Goal: Use online tool/utility: Utilize a website feature to perform a specific function

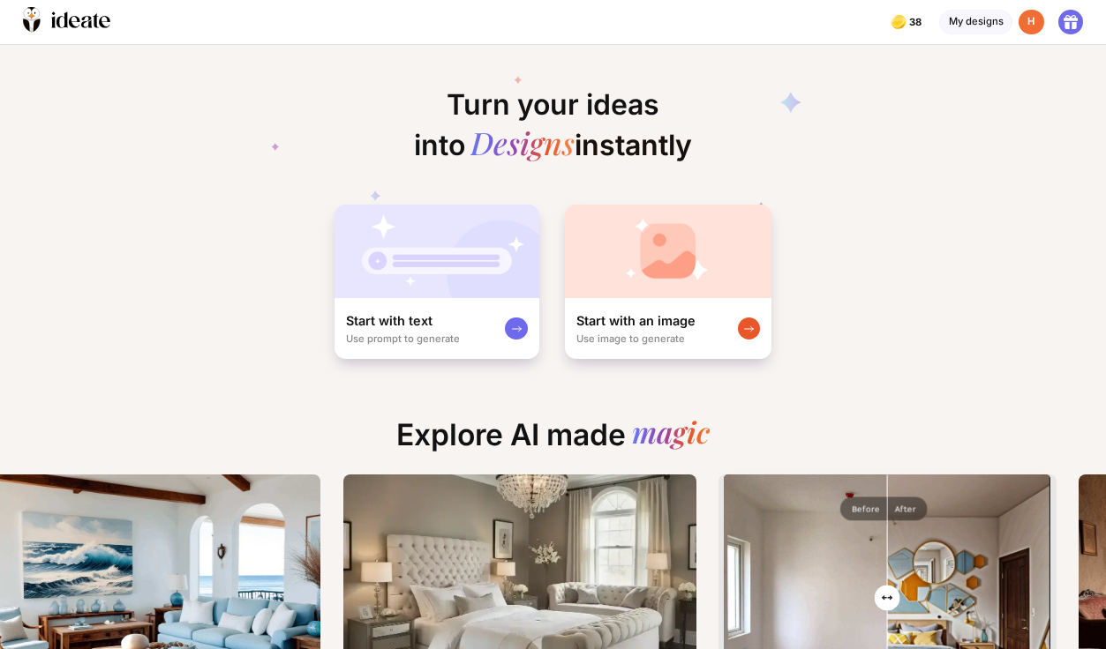
scroll to position [0, 514]
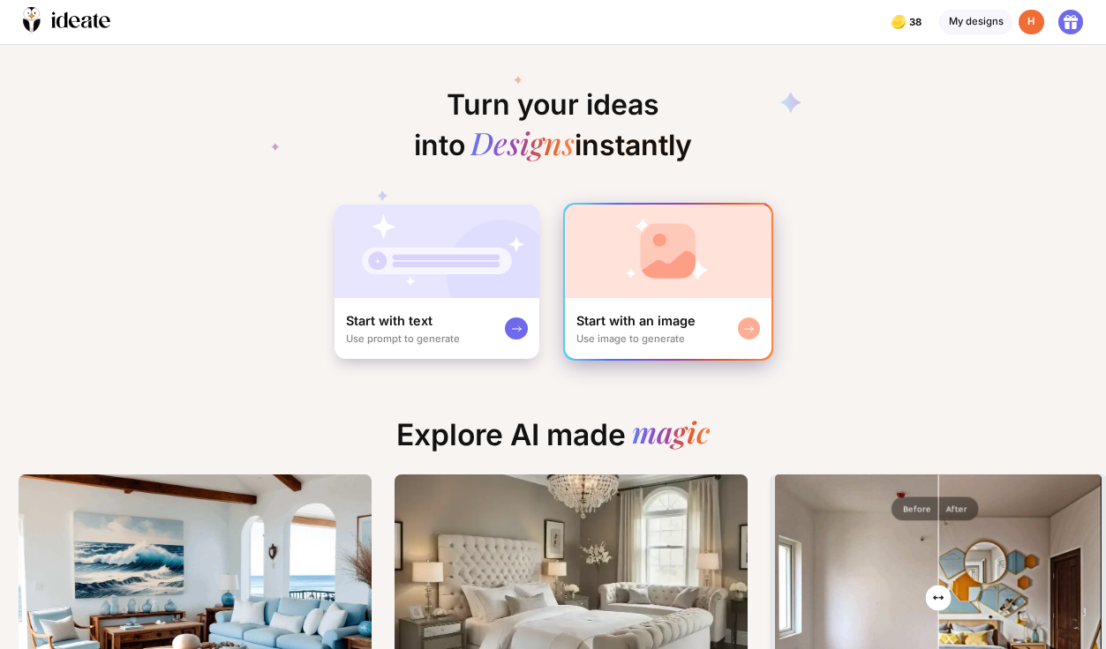
click at [635, 307] on div "Start with an image Use image to generate" at bounding box center [668, 328] width 206 height 60
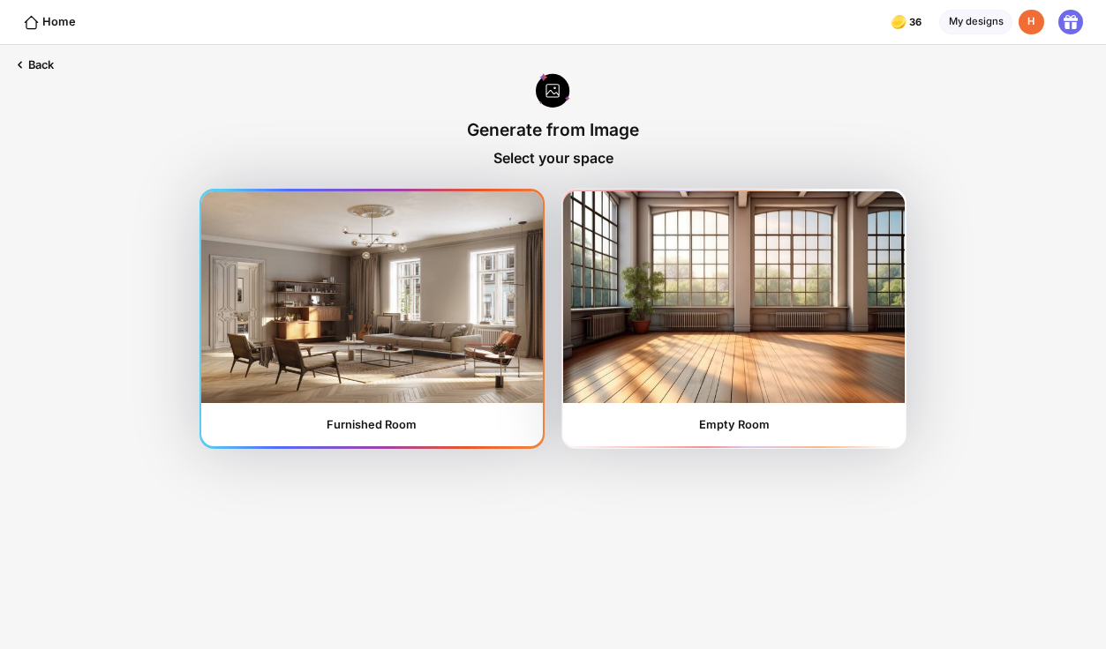
click at [502, 356] on img at bounding box center [371, 297] width 341 height 212
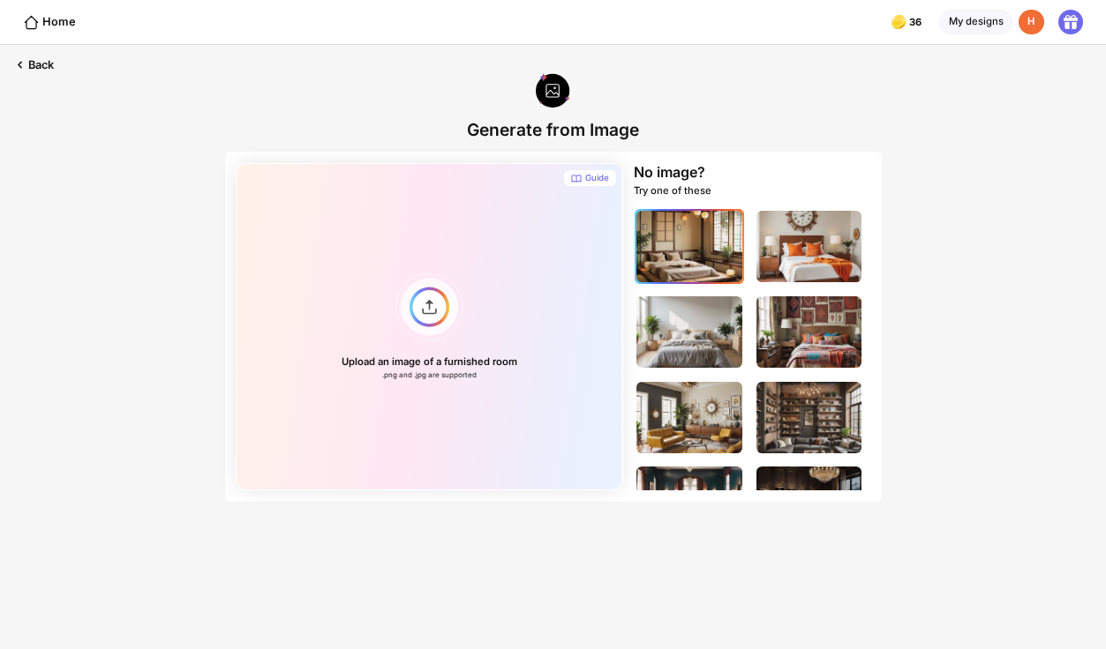
click at [690, 253] on img at bounding box center [689, 246] width 106 height 71
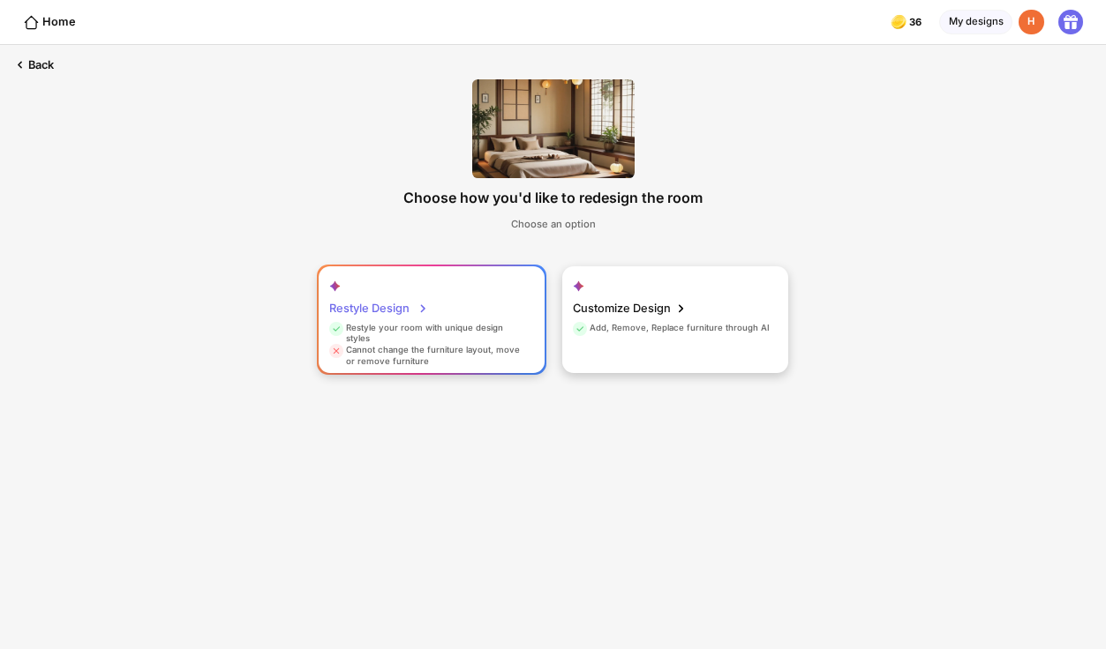
click at [473, 349] on div "Cannot change the furniture layout, move or remove furniture" at bounding box center [428, 356] width 199 height 23
